Goal: Find specific page/section: Find specific page/section

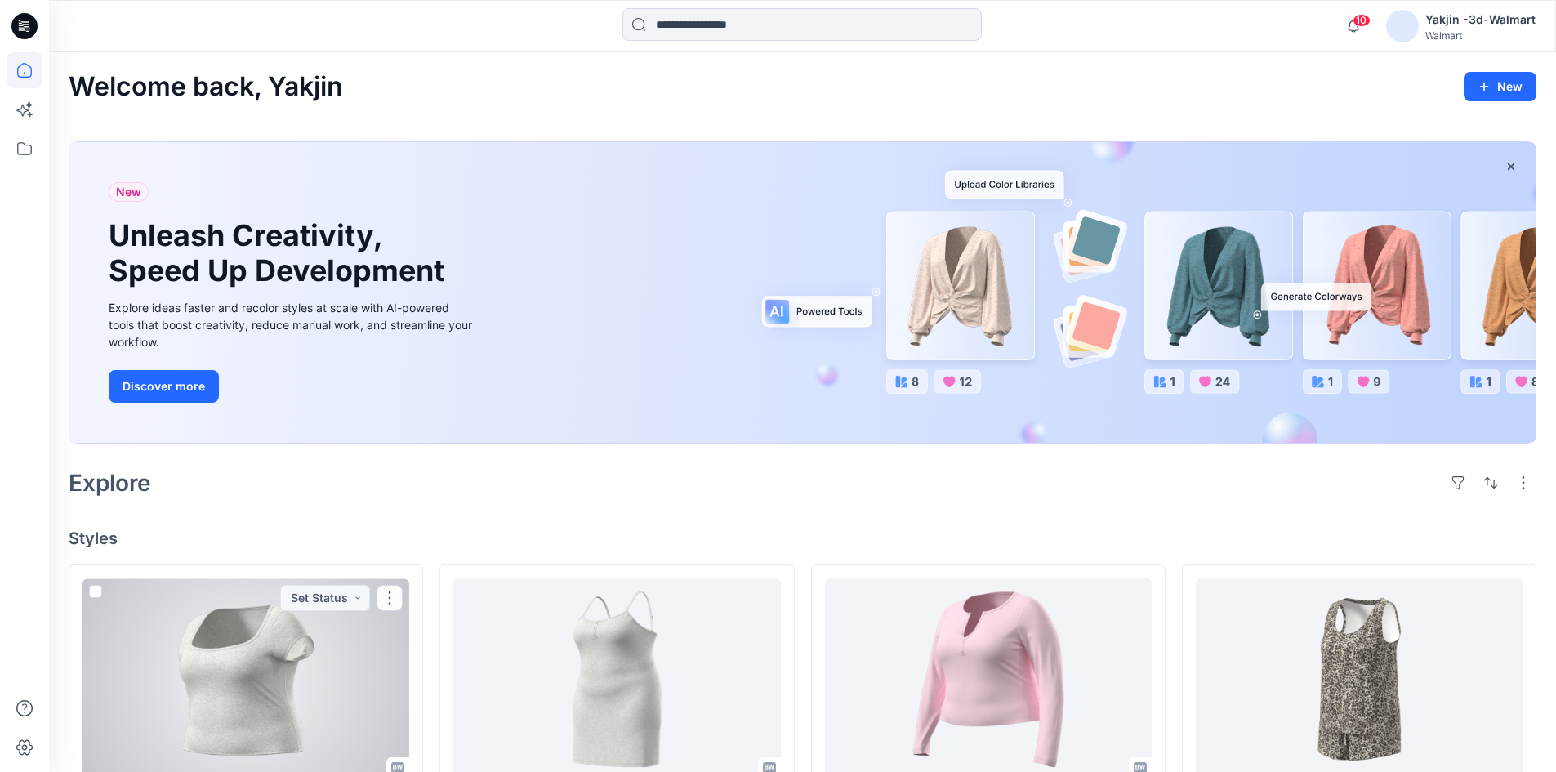
click at [193, 650] on div at bounding box center [245, 679] width 327 height 202
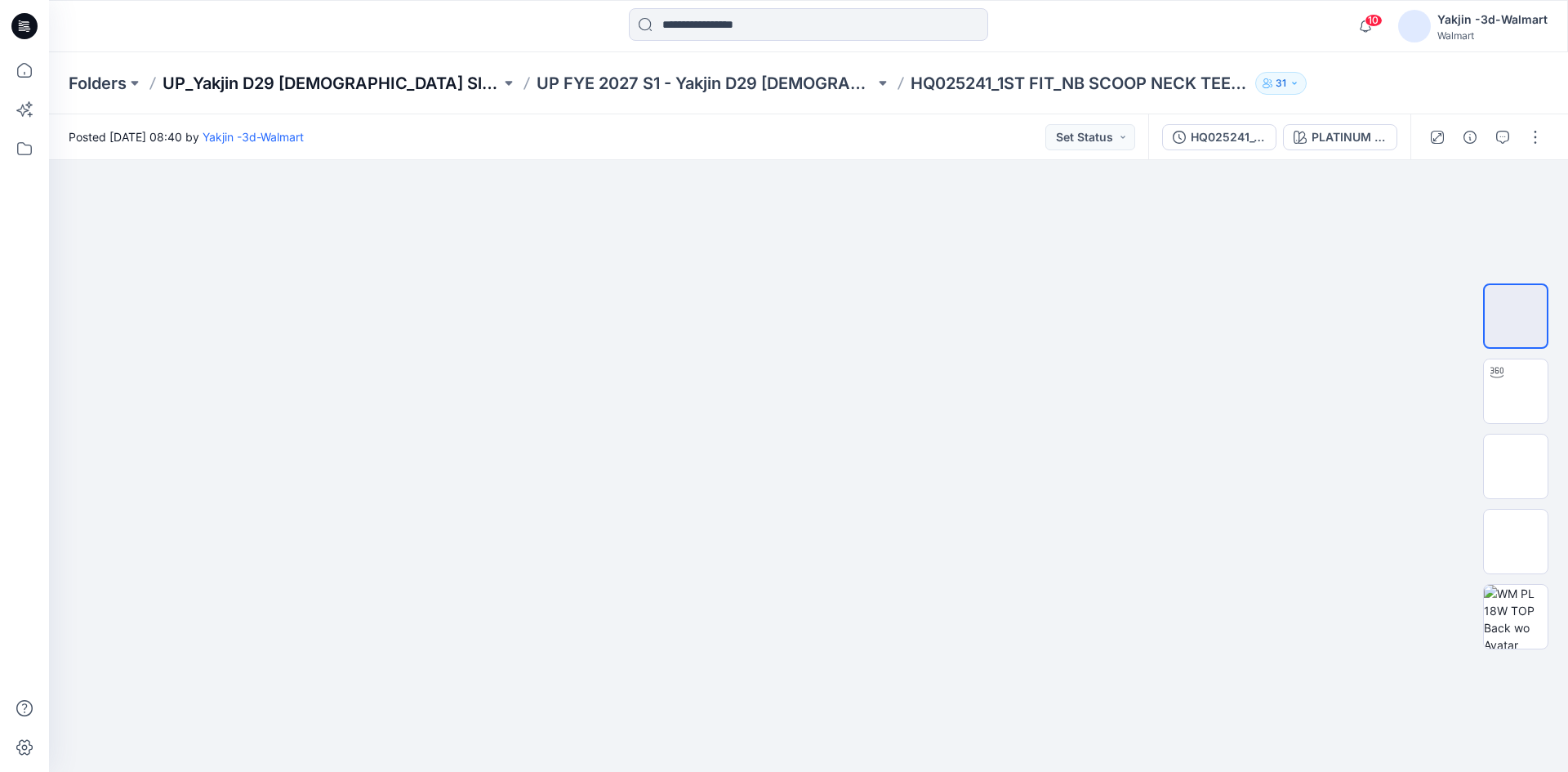
click at [241, 74] on p "UP_Yakjin D29 [DEMOGRAPHIC_DATA] Sleep" at bounding box center [332, 83] width 338 height 23
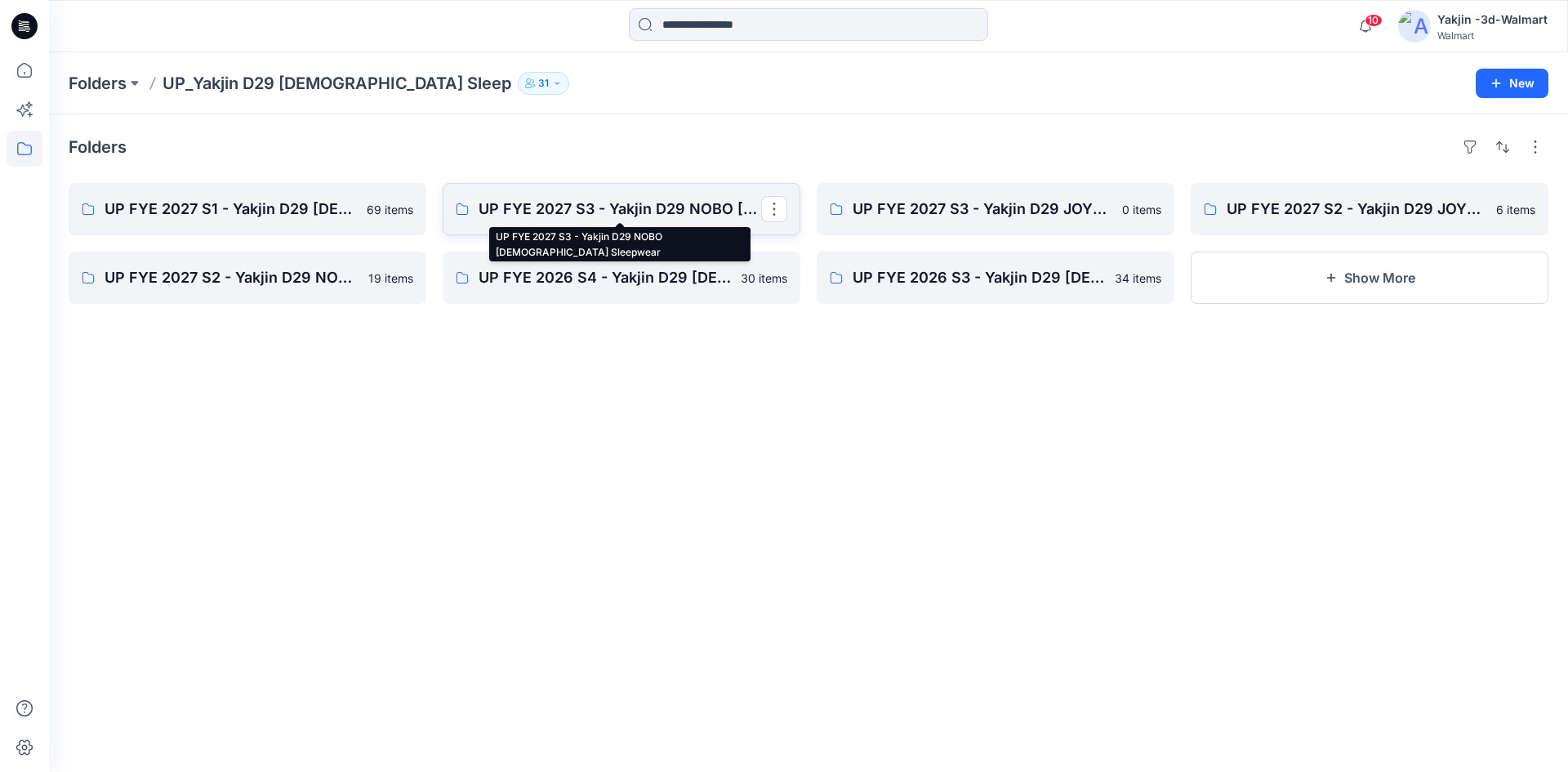
click at [517, 210] on p "UP FYE 2027 S3 - Yakjin D29 NOBO [DEMOGRAPHIC_DATA] Sleepwear" at bounding box center [620, 209] width 283 height 23
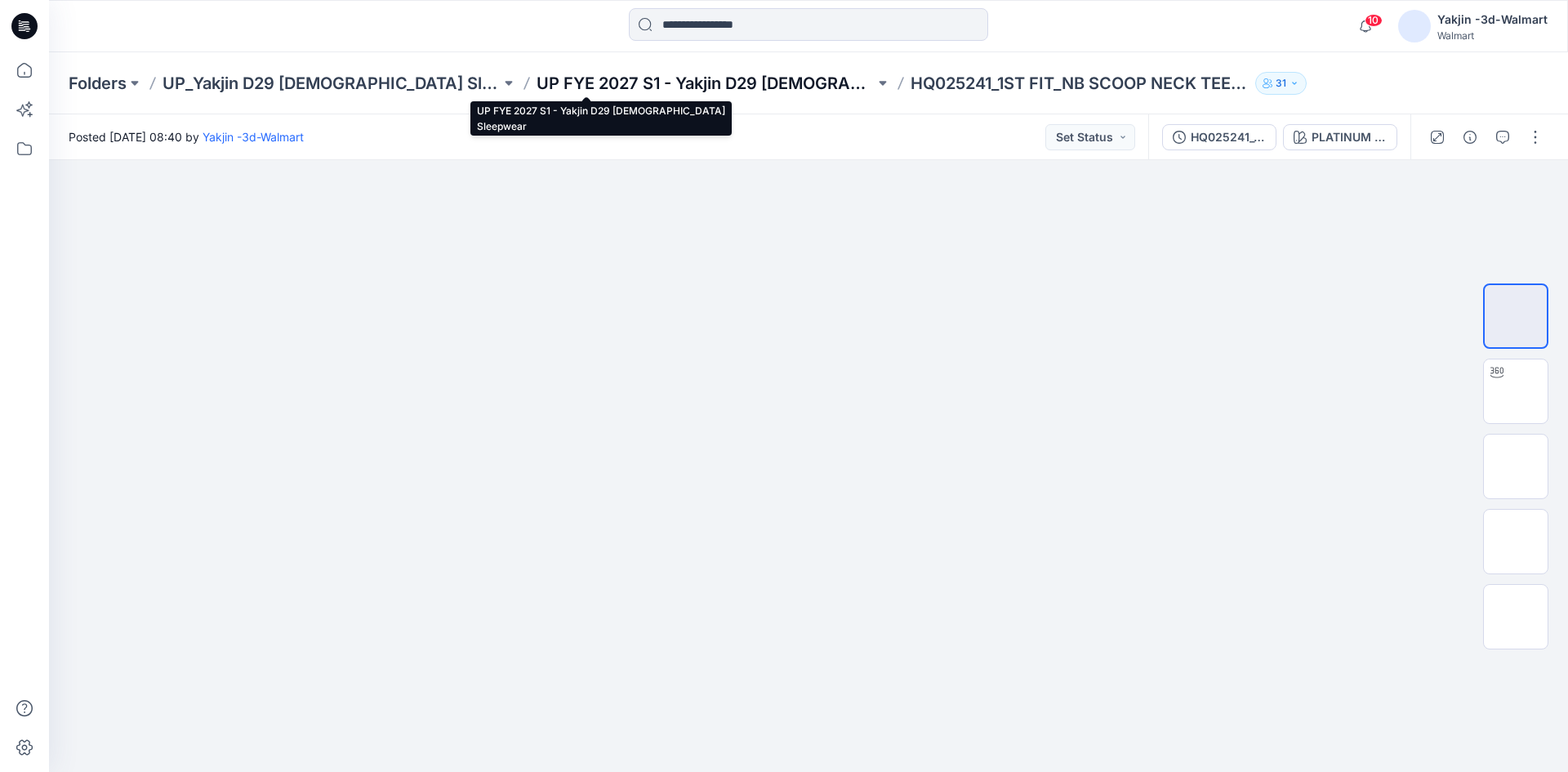
click at [586, 82] on p "UP FYE 2027 S1 - Yakjin D29 [DEMOGRAPHIC_DATA] Sleepwear" at bounding box center [706, 83] width 338 height 23
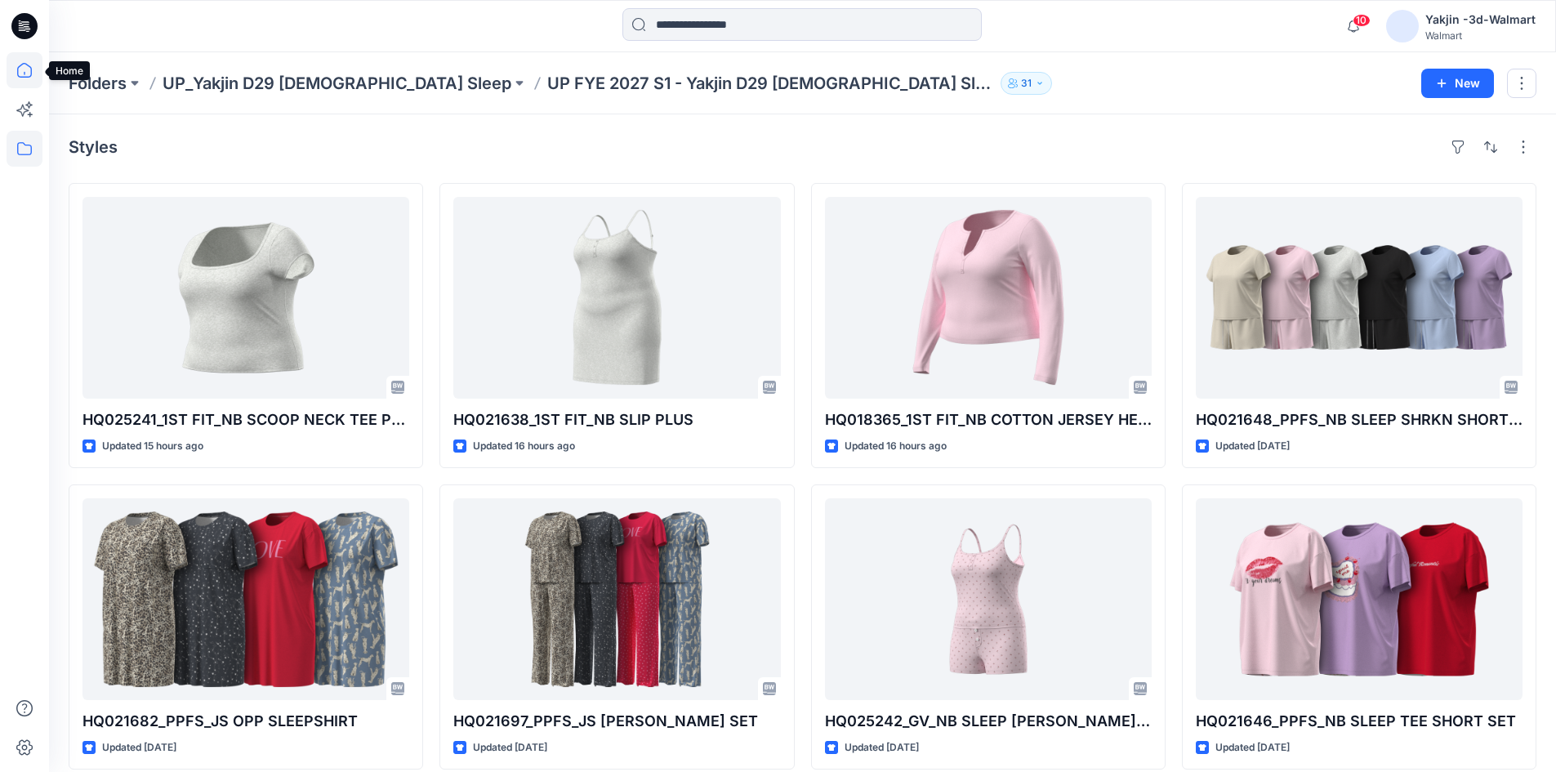
click at [16, 70] on icon at bounding box center [25, 70] width 36 height 36
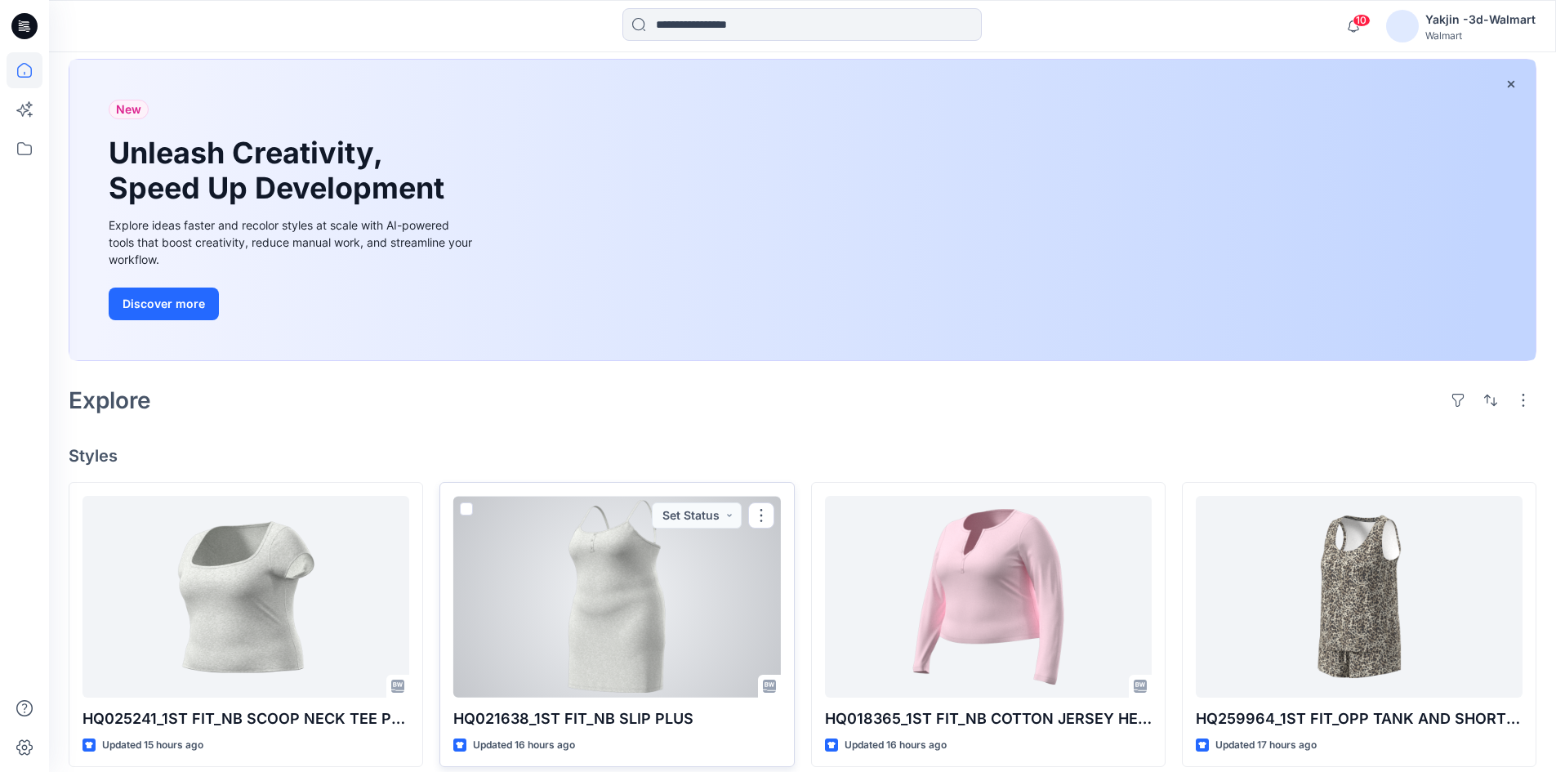
scroll to position [82, 0]
